Goal: Find specific page/section: Find specific page/section

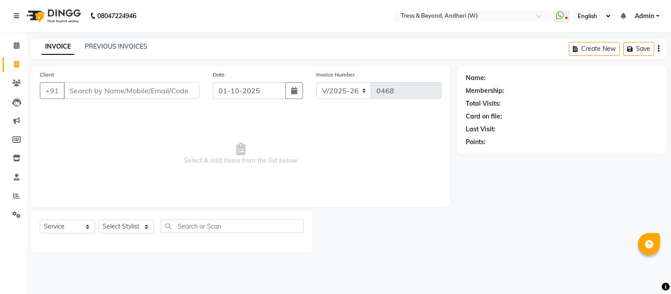
select select "4368"
select select "service"
click at [115, 46] on link "PREVIOUS INVOICES" at bounding box center [116, 46] width 62 height 8
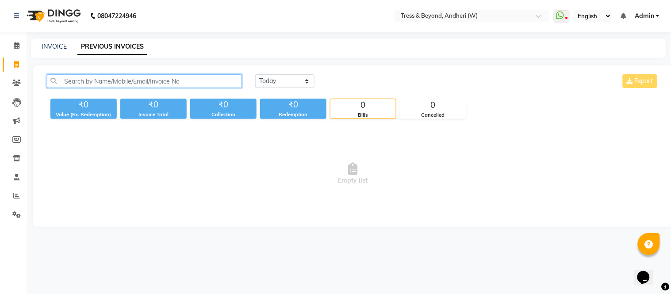
click at [104, 82] on input "text" at bounding box center [144, 81] width 195 height 14
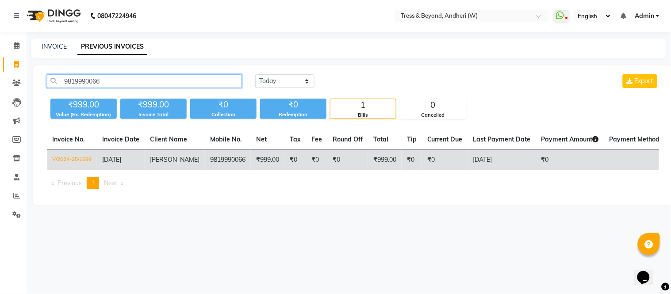
type input "9819990066"
click at [166, 157] on span "[PERSON_NAME]" at bounding box center [175, 160] width 50 height 8
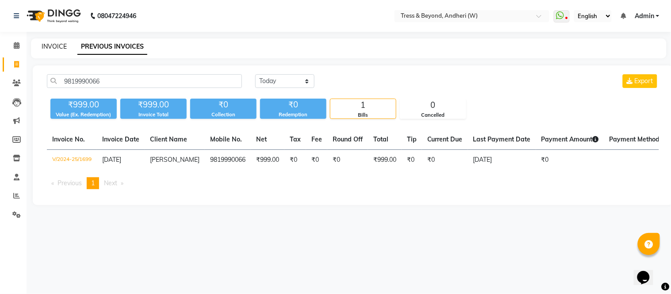
click at [52, 46] on link "INVOICE" at bounding box center [54, 46] width 25 height 8
select select "service"
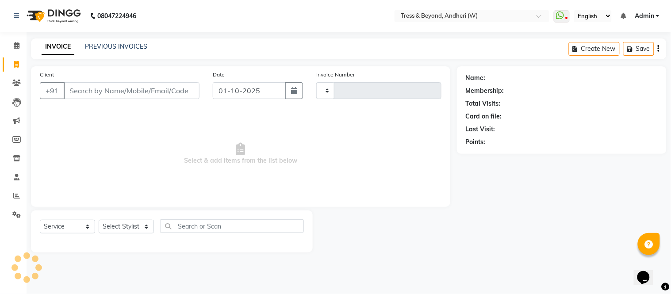
type input "0468"
select select "4368"
